Goal: Task Accomplishment & Management: Manage account settings

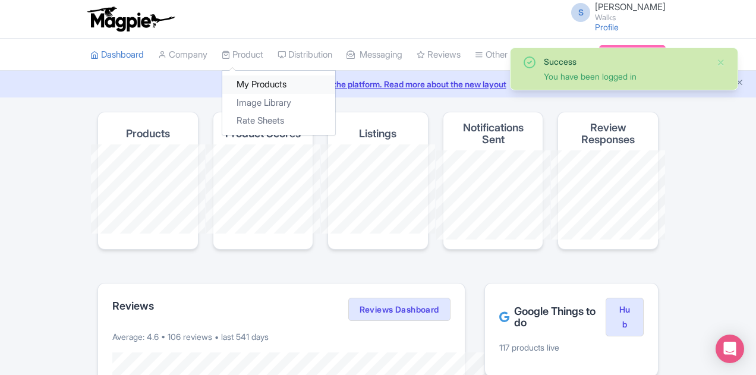
click at [222, 79] on link "My Products" at bounding box center [278, 84] width 113 height 18
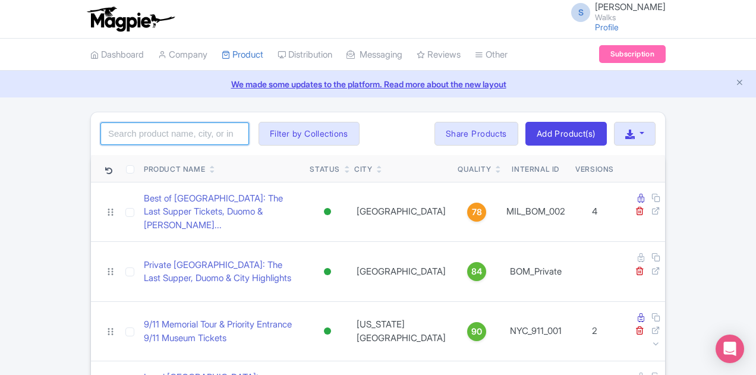
click at [124, 132] on input "search" at bounding box center [174, 133] width 149 height 23
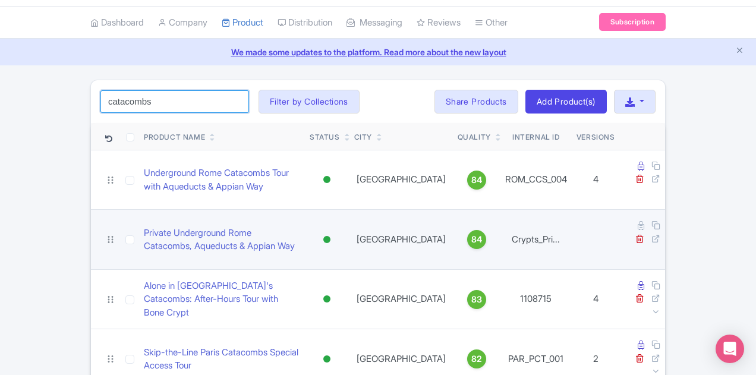
scroll to position [49, 0]
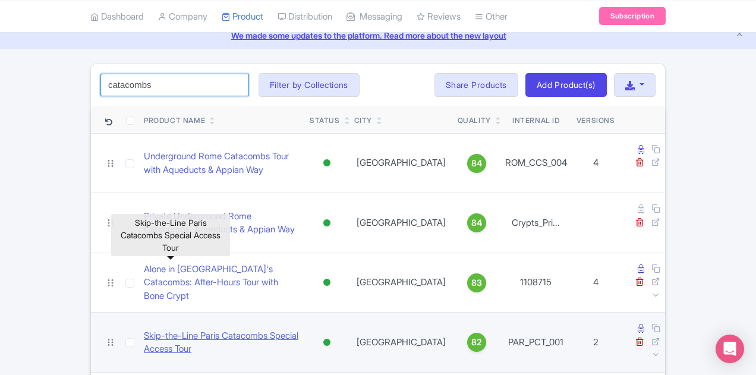
type input "catacombs"
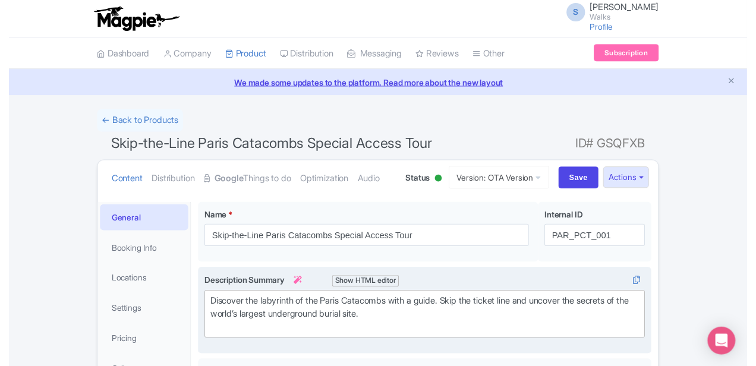
scroll to position [178, 0]
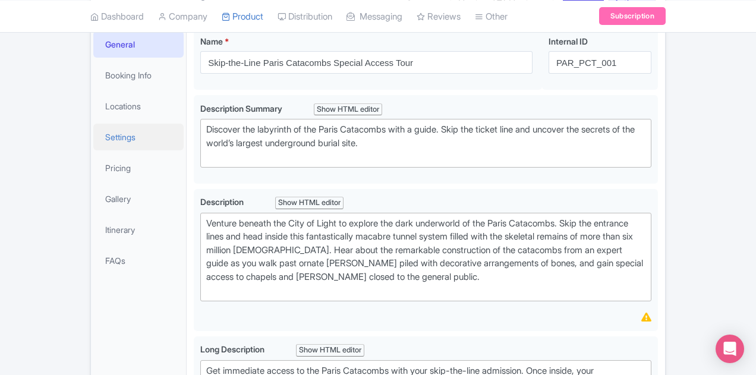
click at [93, 137] on link "Settings" at bounding box center [138, 137] width 90 height 27
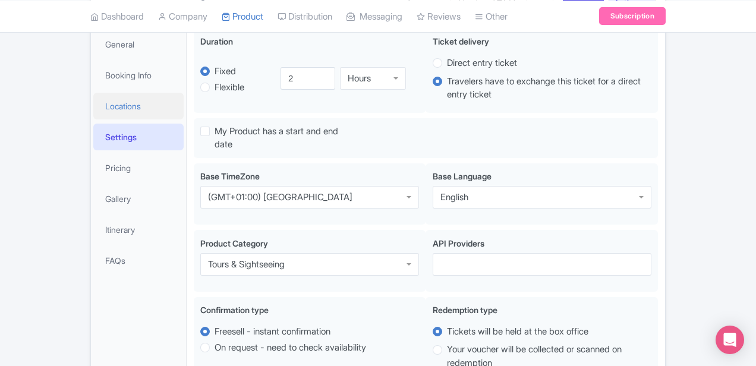
click at [93, 114] on link "Locations" at bounding box center [138, 106] width 90 height 27
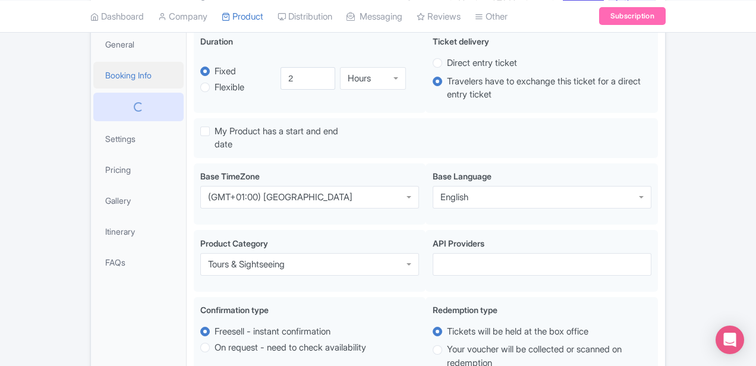
click at [93, 78] on link "Booking Info" at bounding box center [138, 75] width 90 height 27
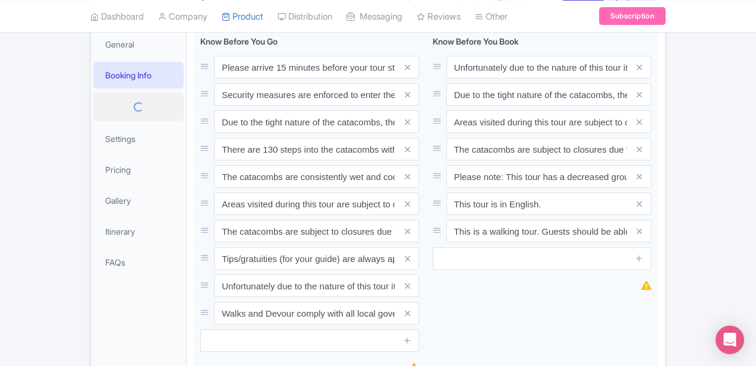
click at [93, 113] on link at bounding box center [138, 107] width 90 height 29
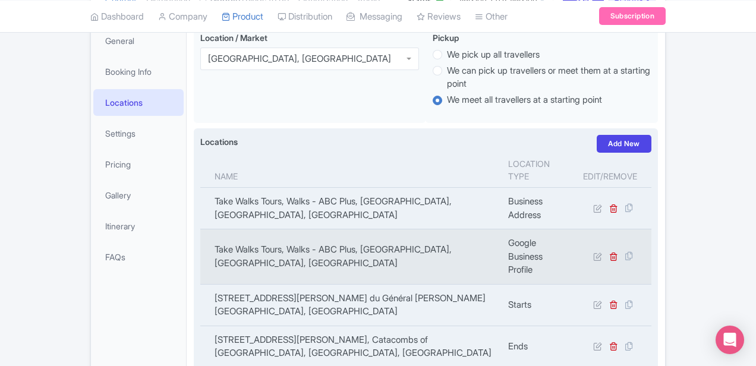
scroll to position [293, 0]
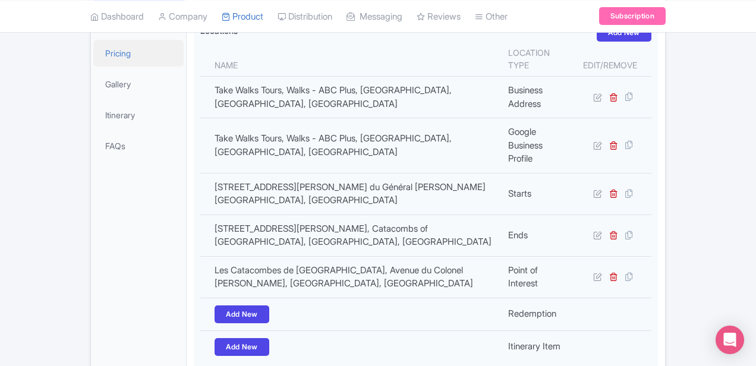
click at [93, 52] on link "Pricing" at bounding box center [138, 53] width 90 height 27
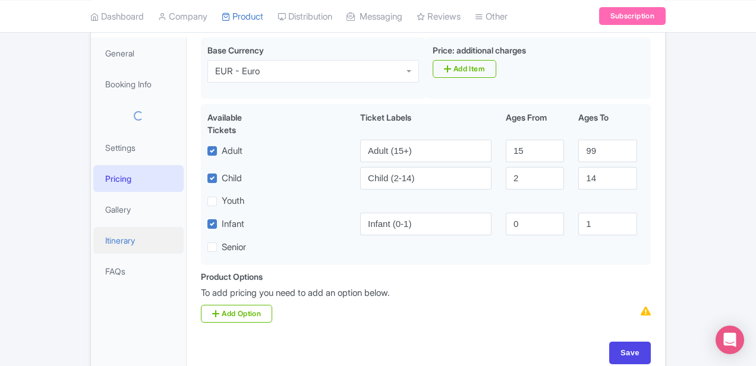
scroll to position [112, 0]
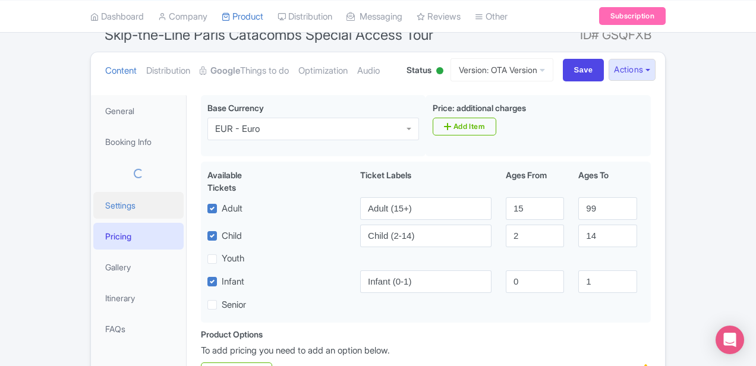
click at [93, 201] on link "Settings" at bounding box center [138, 205] width 90 height 27
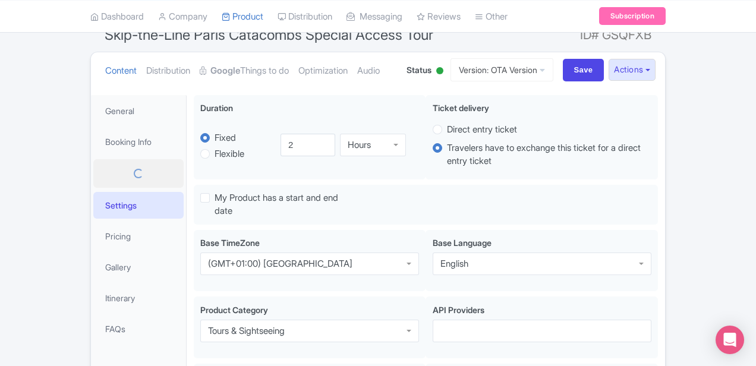
click at [105, 173] on div at bounding box center [138, 173] width 67 height 14
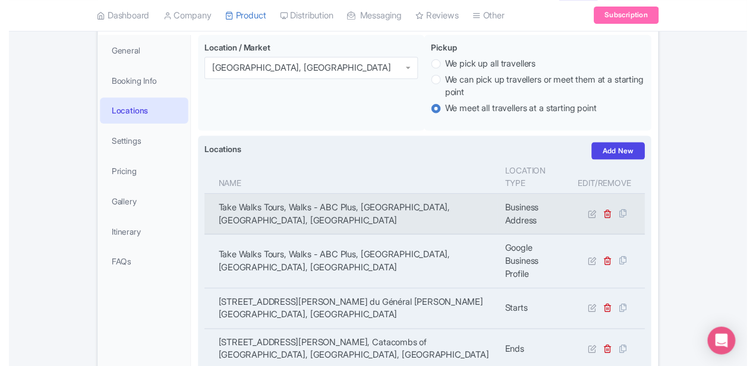
scroll to position [230, 0]
